Goal: Download file/media

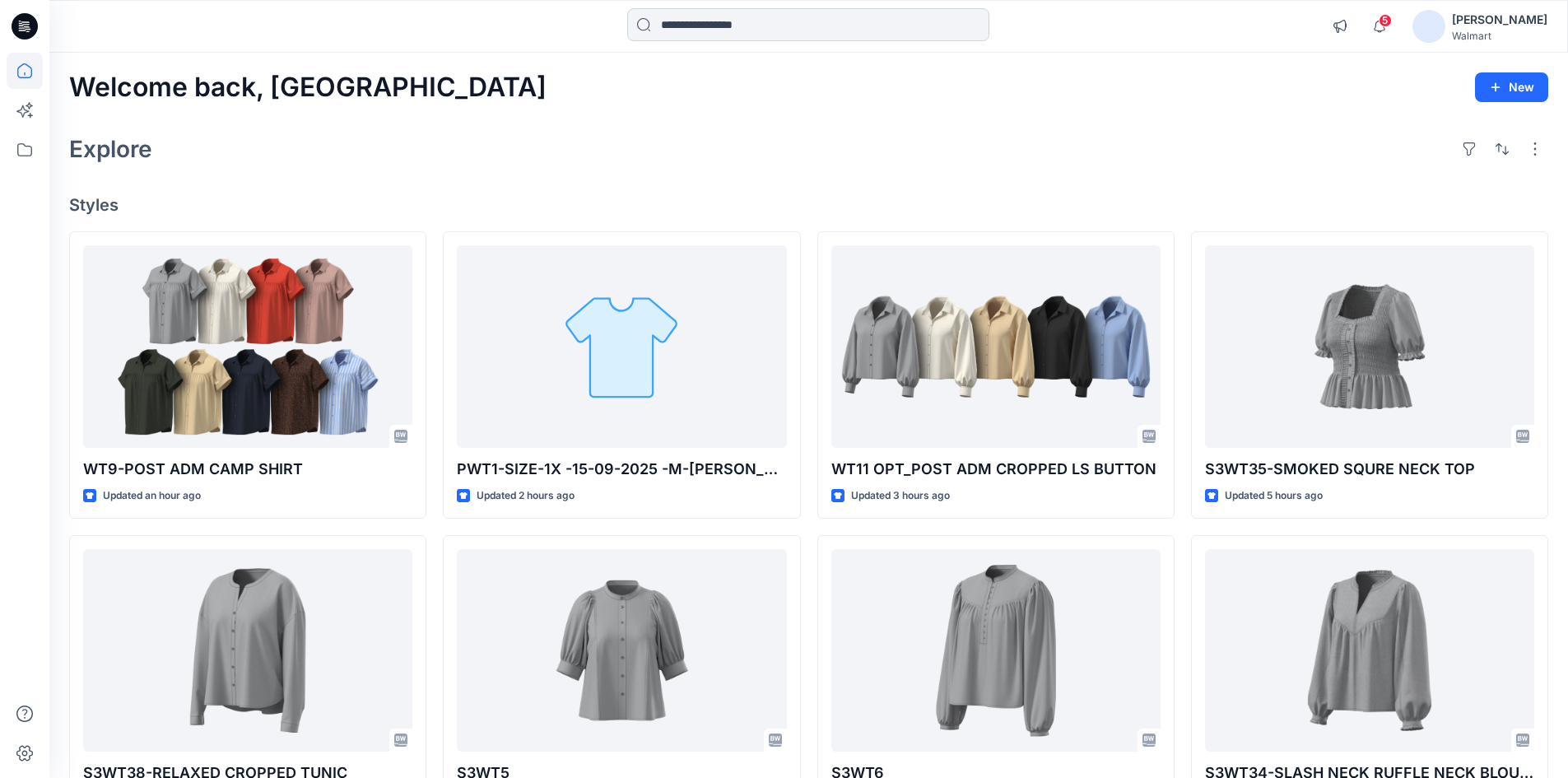
click at [705, 15] on input at bounding box center [808, 24] width 362 height 33
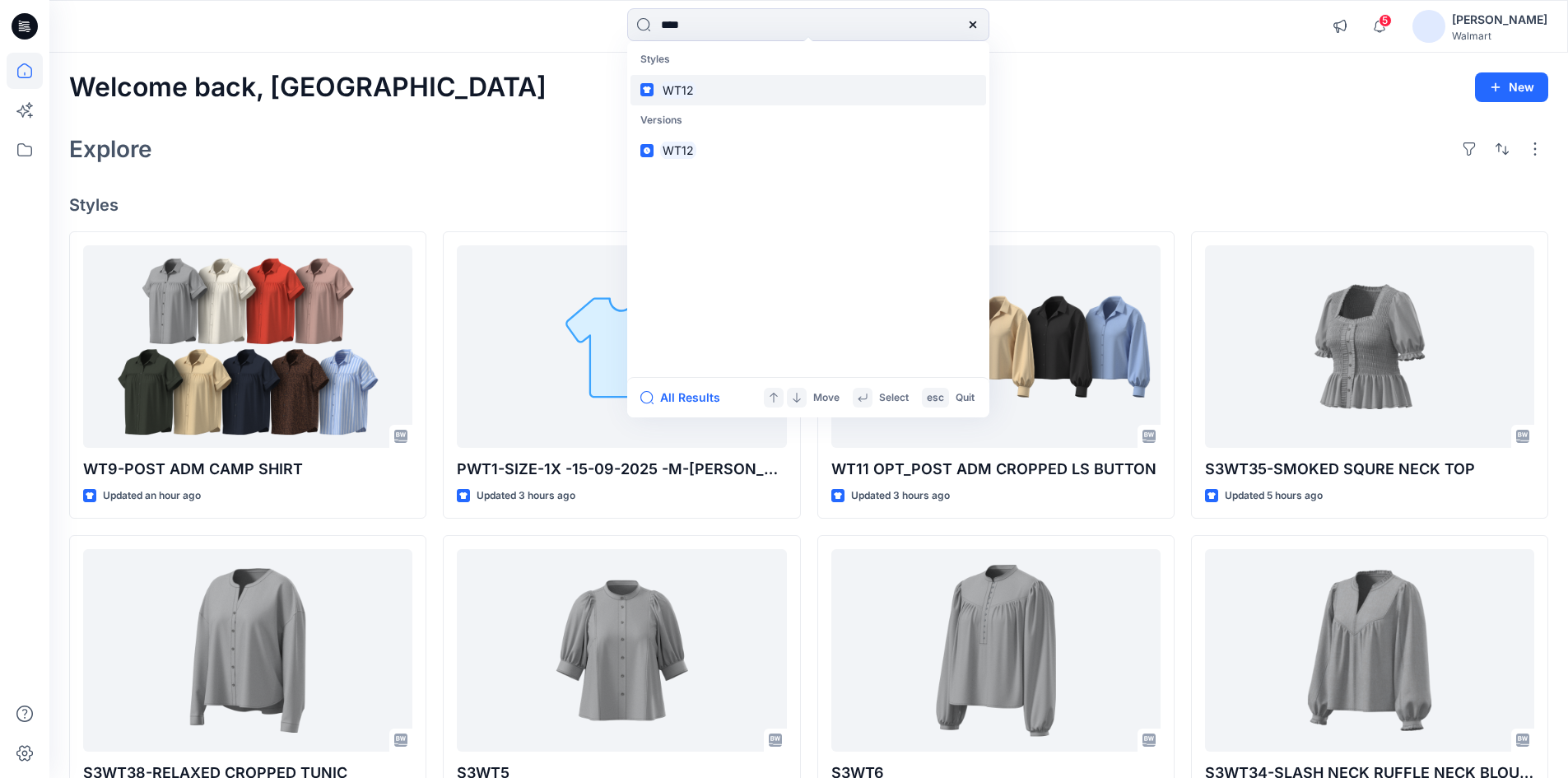
type input "****"
click at [706, 79] on link "WT12" at bounding box center [808, 90] width 355 height 30
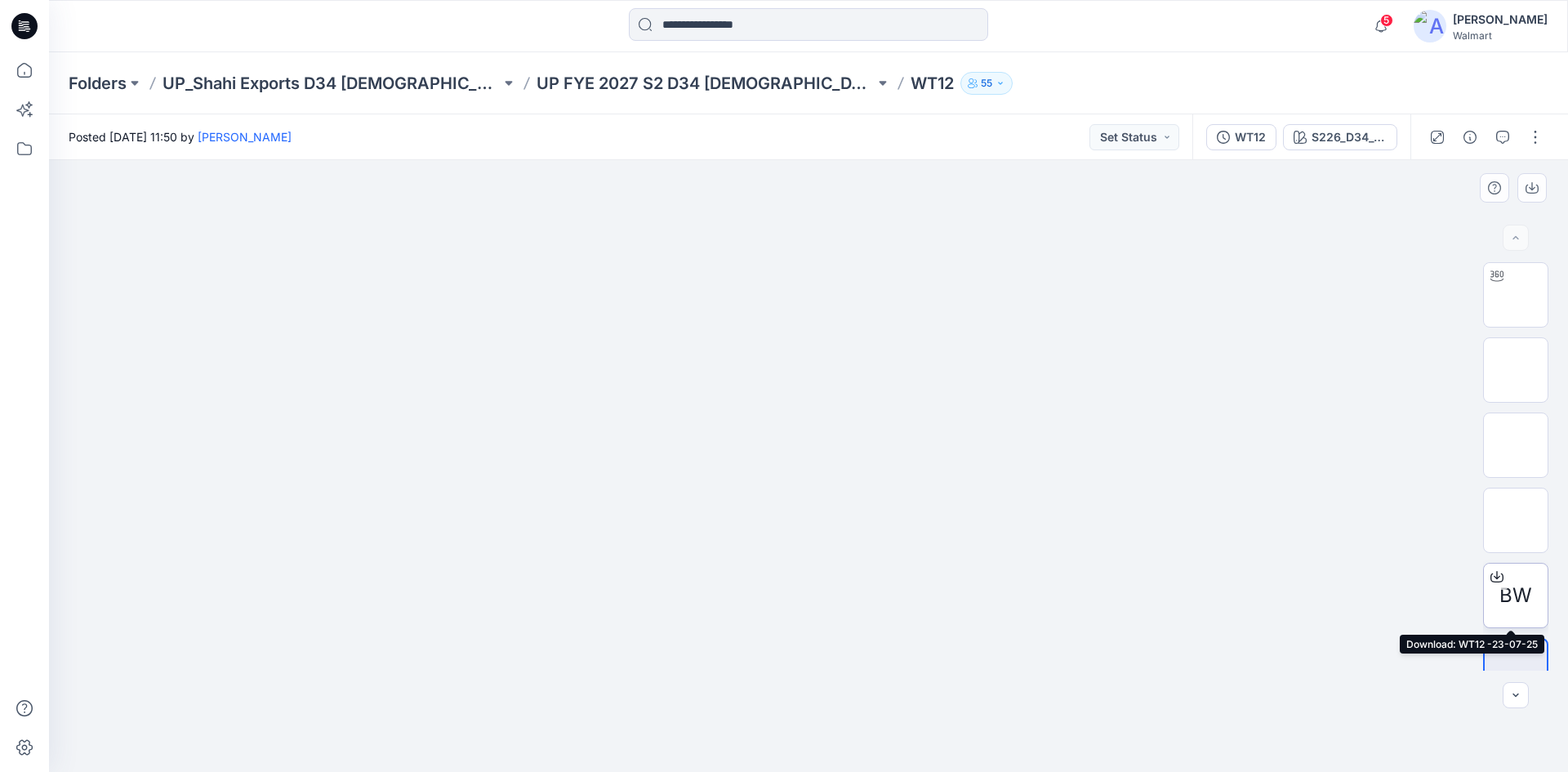
click at [1490, 575] on icon at bounding box center [1497, 576] width 13 height 13
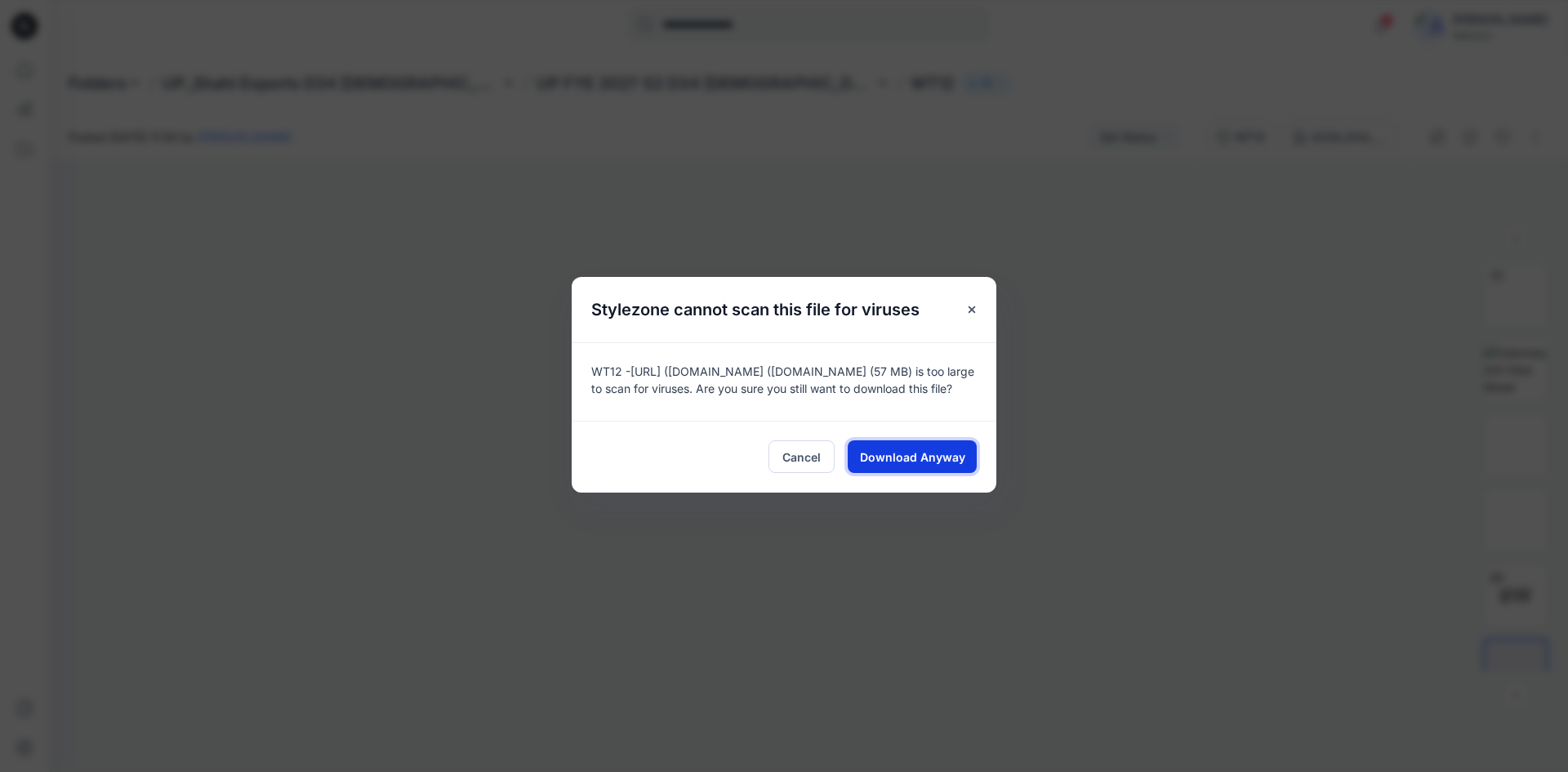
click at [920, 465] on span "Download Anyway" at bounding box center [913, 457] width 106 height 17
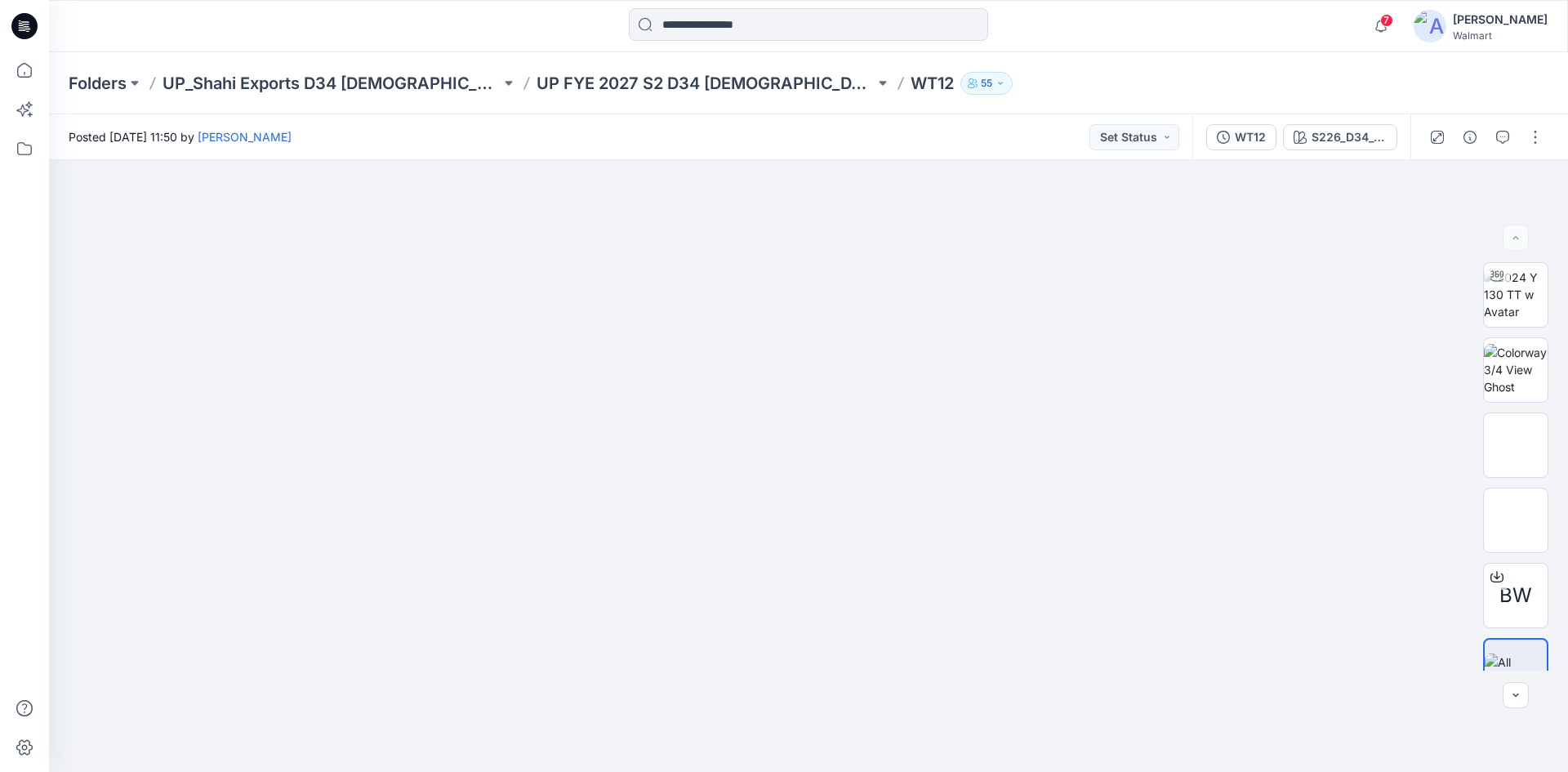
click at [25, 26] on icon at bounding box center [25, 26] width 26 height 26
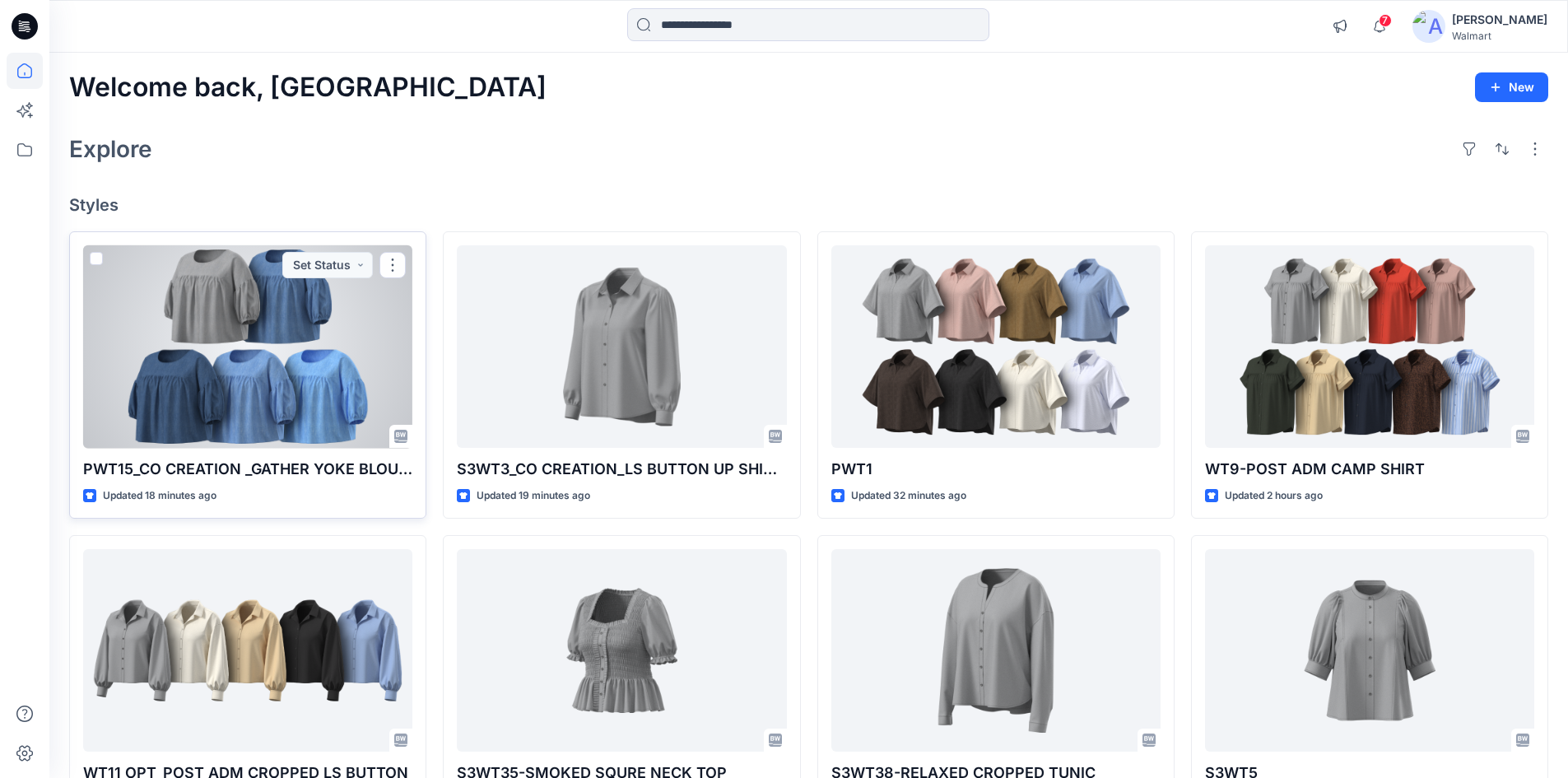
click at [224, 356] on div at bounding box center [248, 346] width 329 height 203
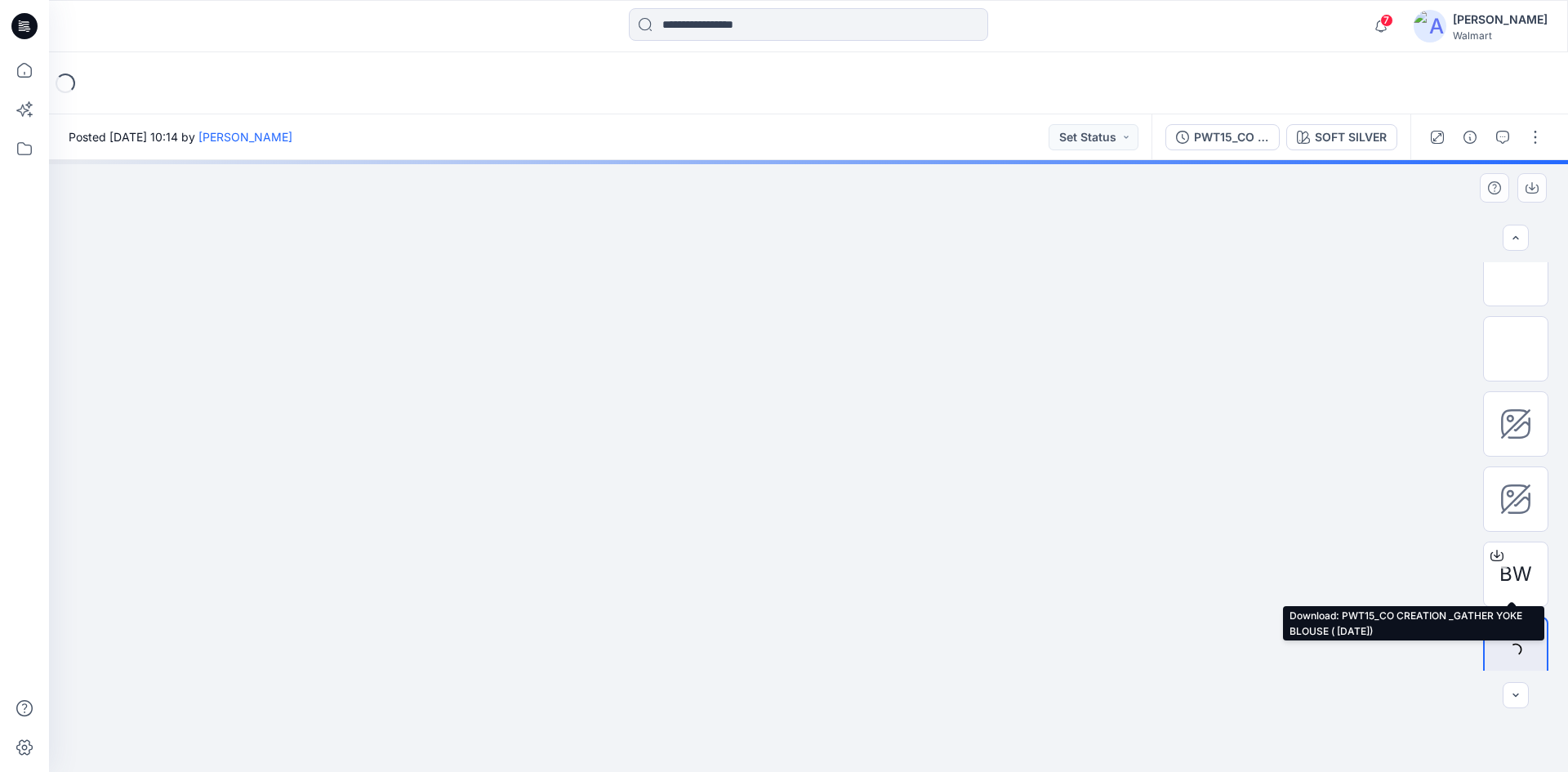
scroll to position [33, 0]
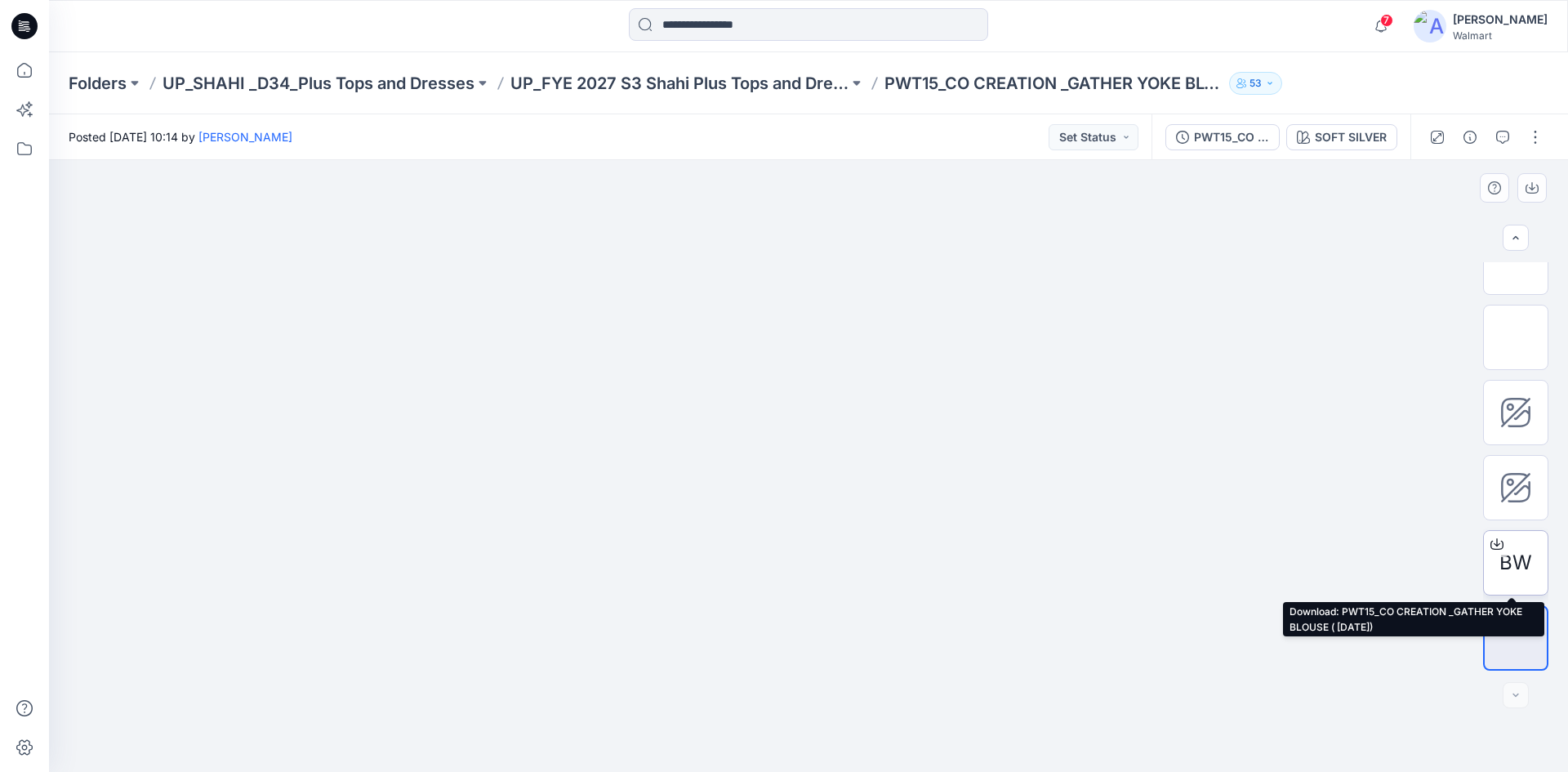
click at [1491, 539] on icon at bounding box center [1497, 544] width 13 height 13
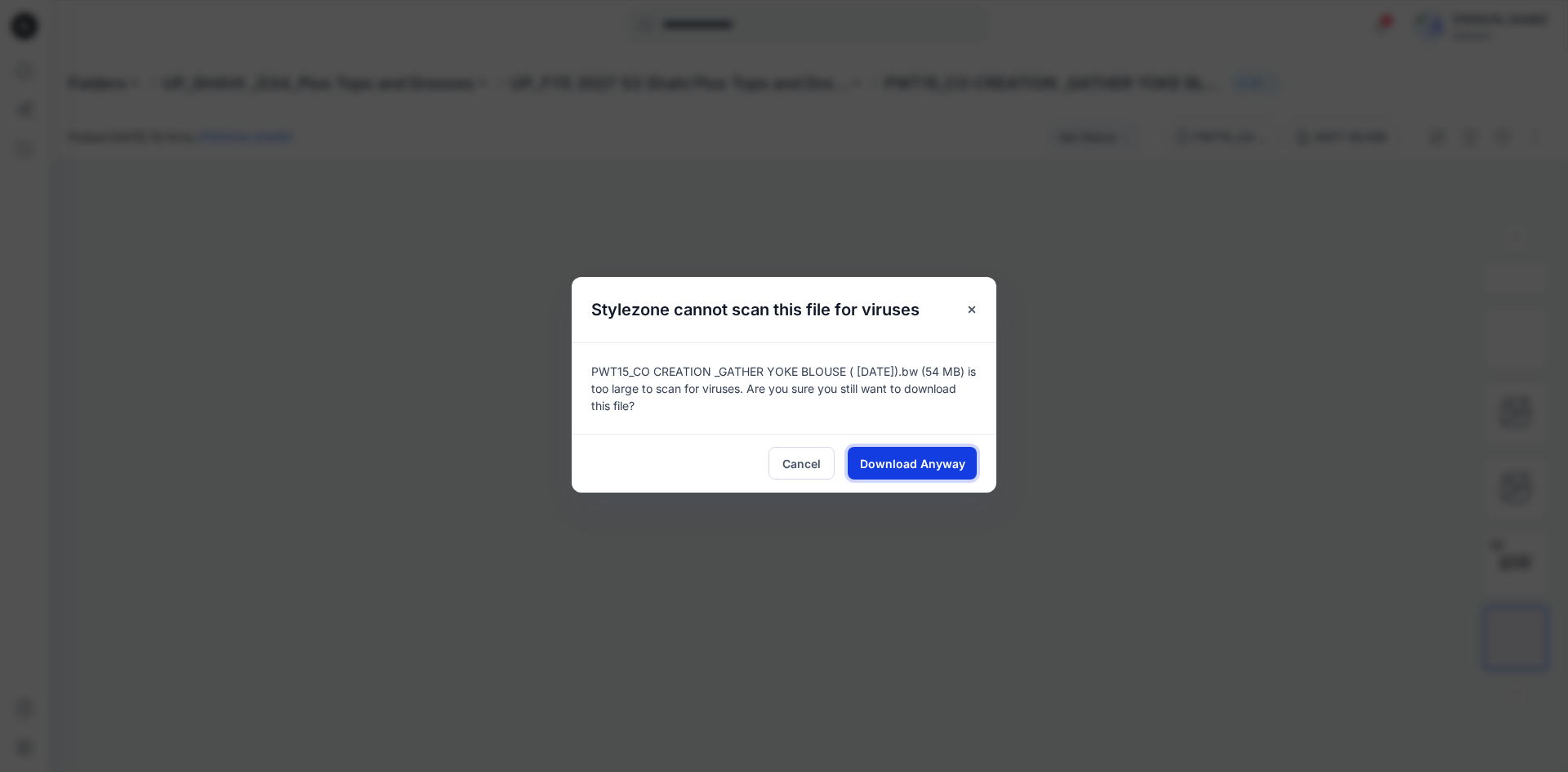
click at [948, 464] on span "Download Anyway" at bounding box center [913, 463] width 106 height 17
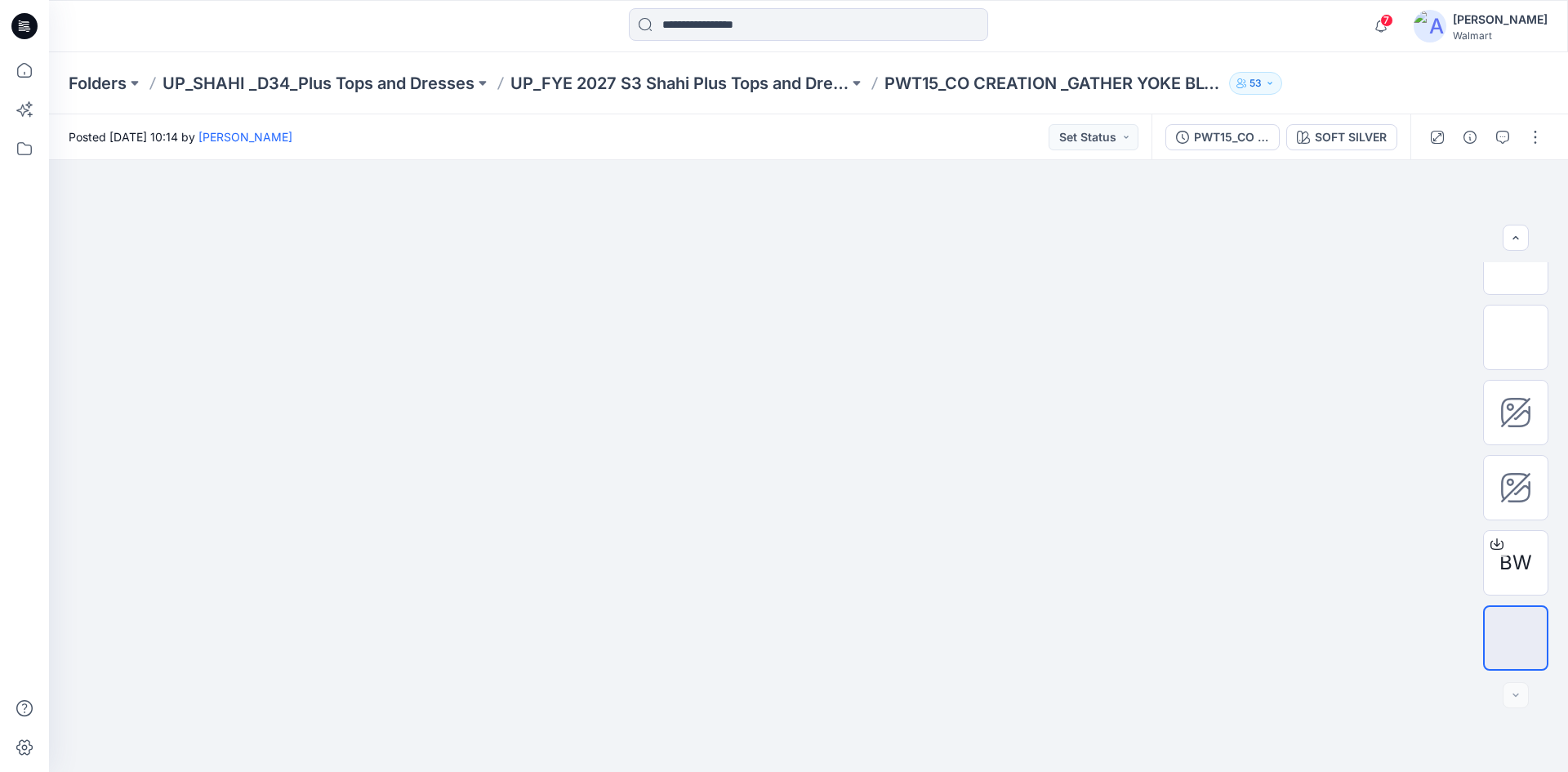
drag, startPoint x: 33, startPoint y: 26, endPoint x: 85, endPoint y: 47, distance: 56.1
click at [35, 26] on icon at bounding box center [25, 26] width 26 height 26
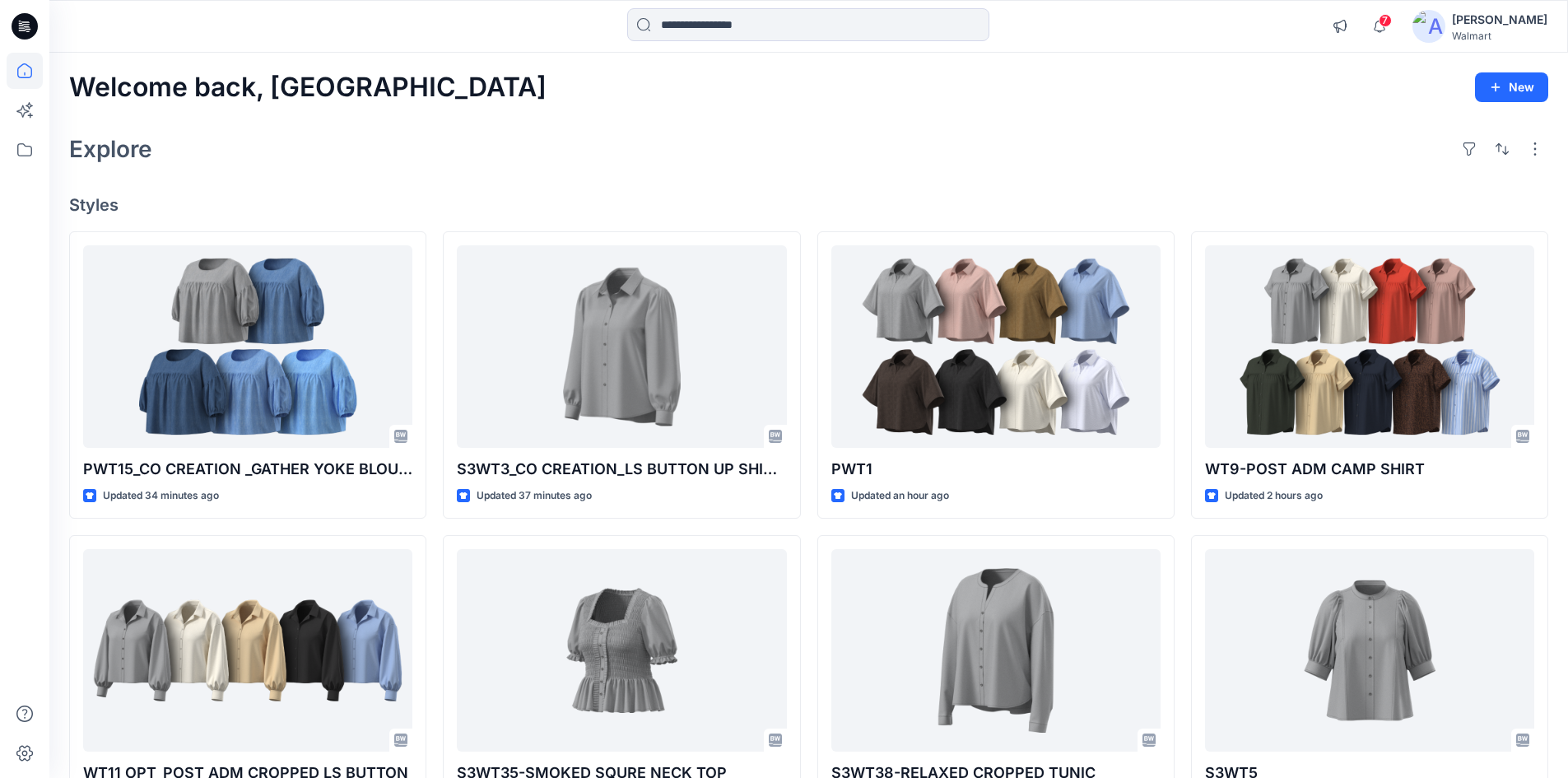
click at [28, 26] on icon at bounding box center [25, 27] width 27 height 27
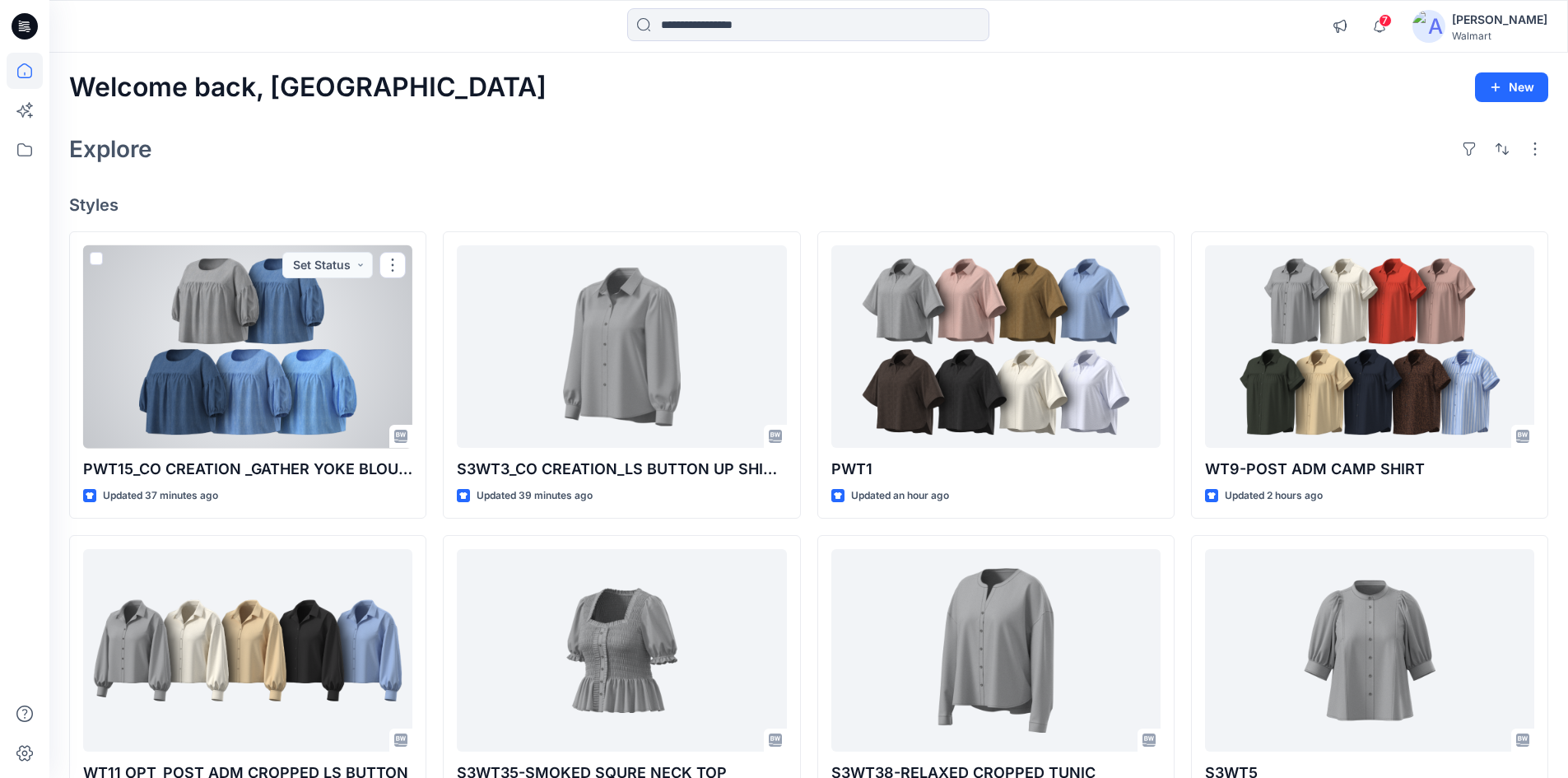
click at [192, 317] on div at bounding box center [248, 346] width 329 height 203
